Goal: Navigation & Orientation: Find specific page/section

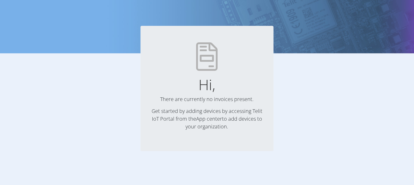
click at [204, 120] on link "App center" at bounding box center [209, 118] width 26 height 7
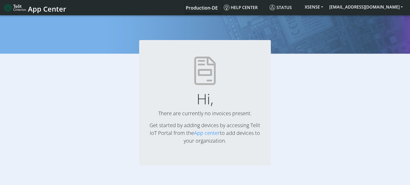
click at [218, 12] on link "Production-DE" at bounding box center [202, 7] width 32 height 10
drag, startPoint x: 229, startPoint y: 9, endPoint x: 211, endPoint y: 11, distance: 17.2
click at [218, 9] on span "Production-DE" at bounding box center [202, 8] width 32 height 6
click at [49, 8] on span "App Center" at bounding box center [47, 9] width 38 height 10
